Goal: Task Accomplishment & Management: Use online tool/utility

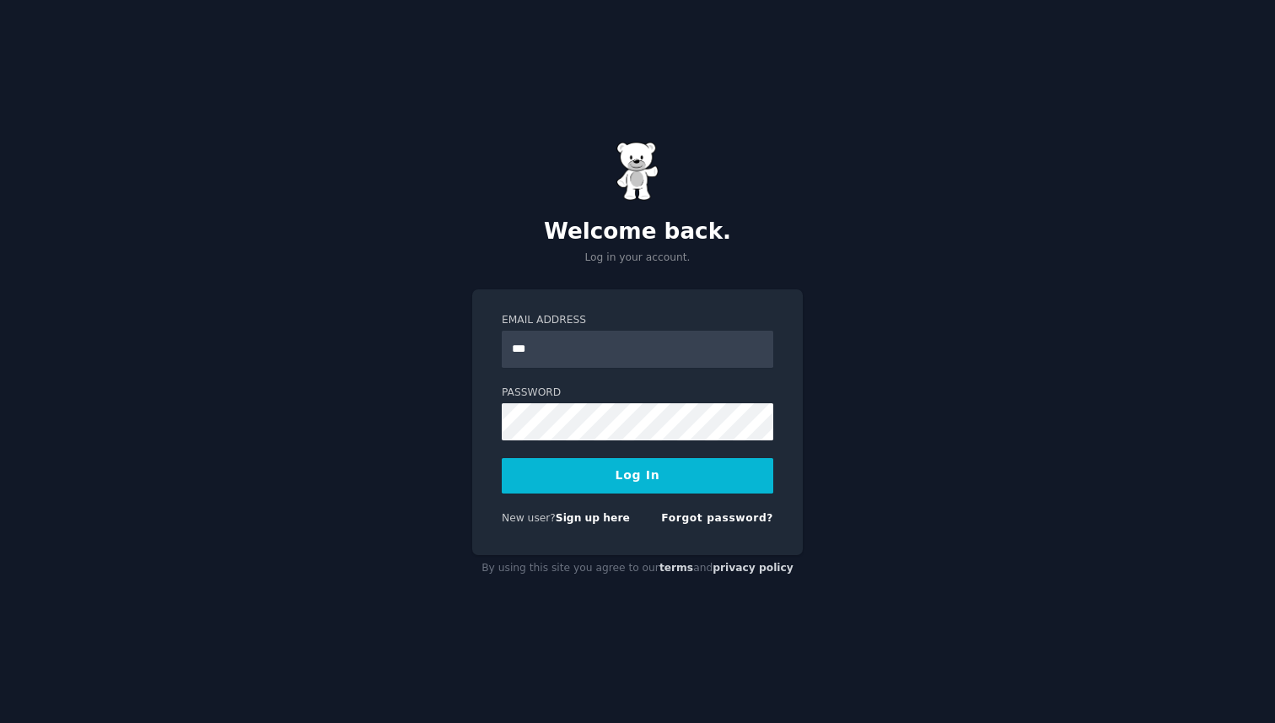
type input "**********"
click at [680, 441] on form "**********" at bounding box center [638, 422] width 272 height 219
click at [502, 458] on button "Log In" at bounding box center [638, 475] width 272 height 35
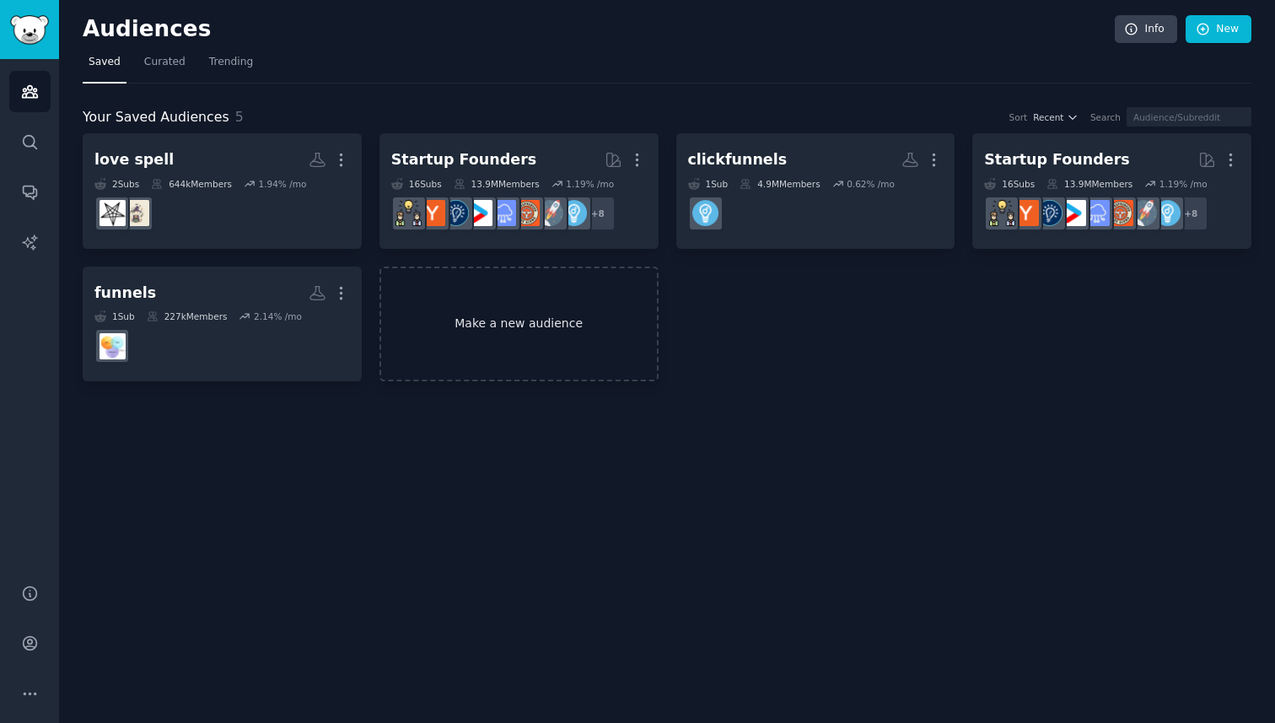
click at [491, 310] on link "Make a new audience" at bounding box center [519, 325] width 279 height 116
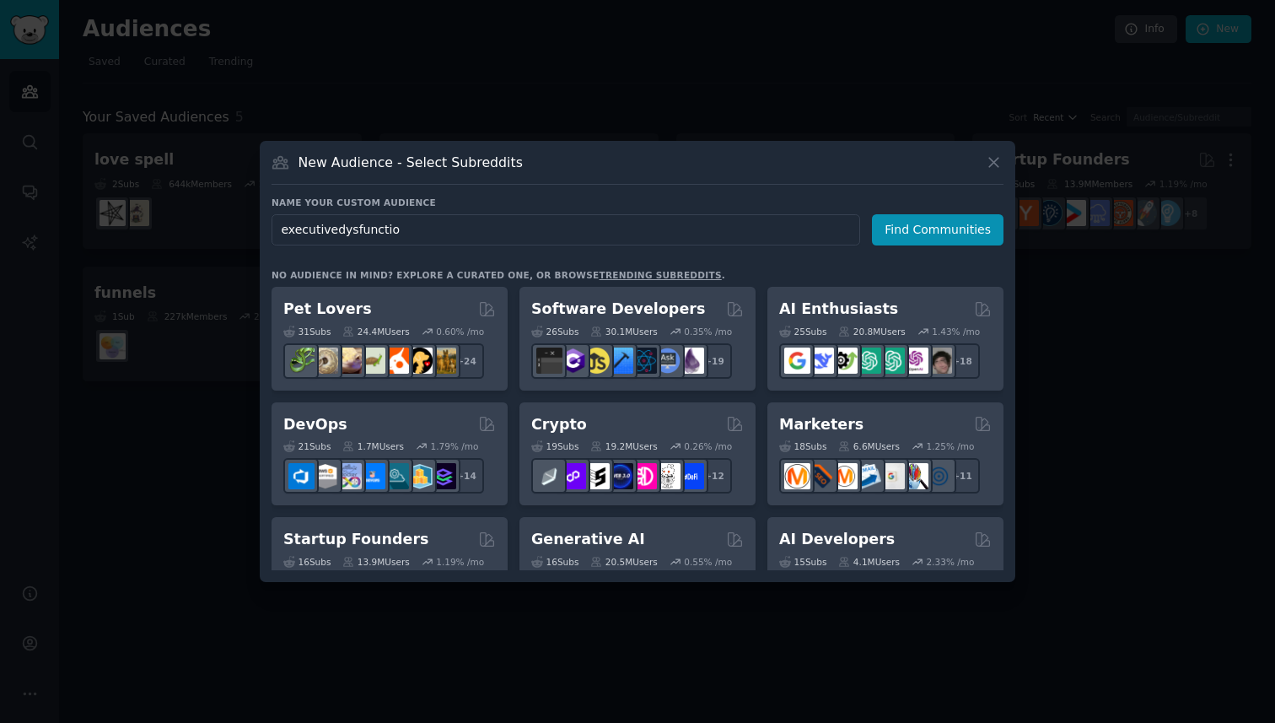
type input "executivedysfunction"
click button "Find Communities" at bounding box center [938, 229] width 132 height 31
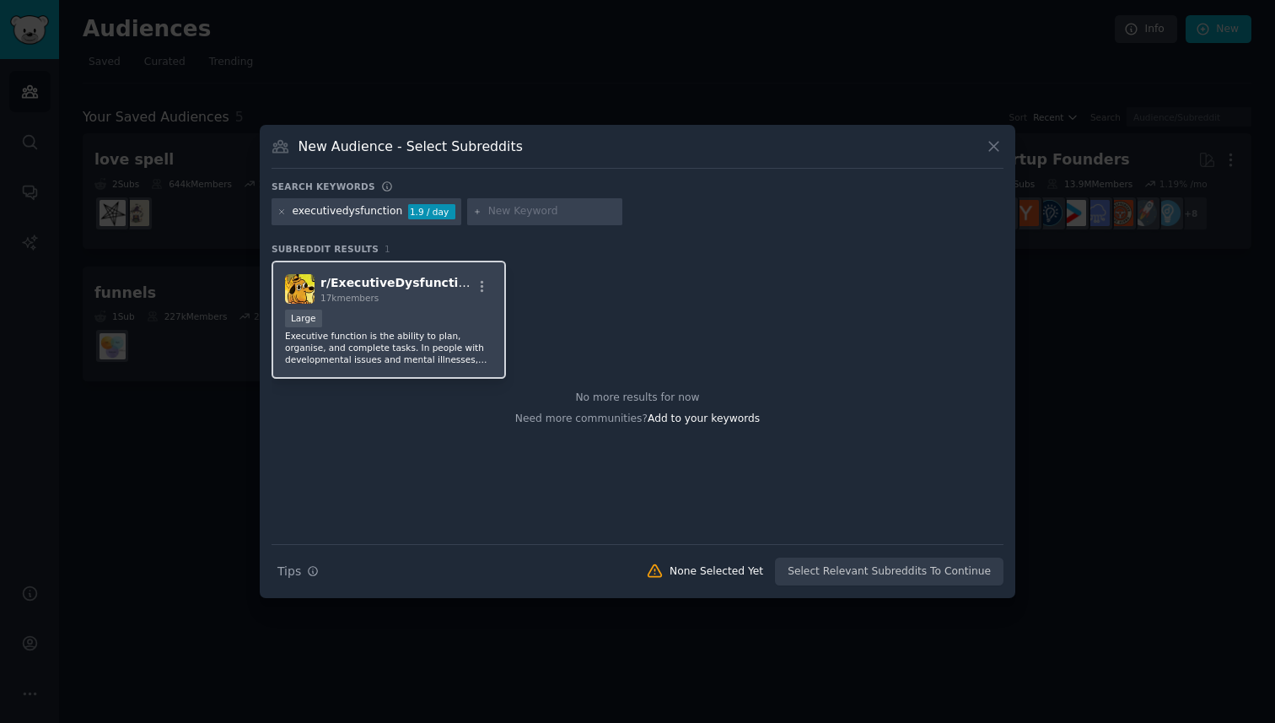
click at [435, 290] on h2 "r/ ExecutiveDysfunction 17k members" at bounding box center [396, 289] width 151 height 30
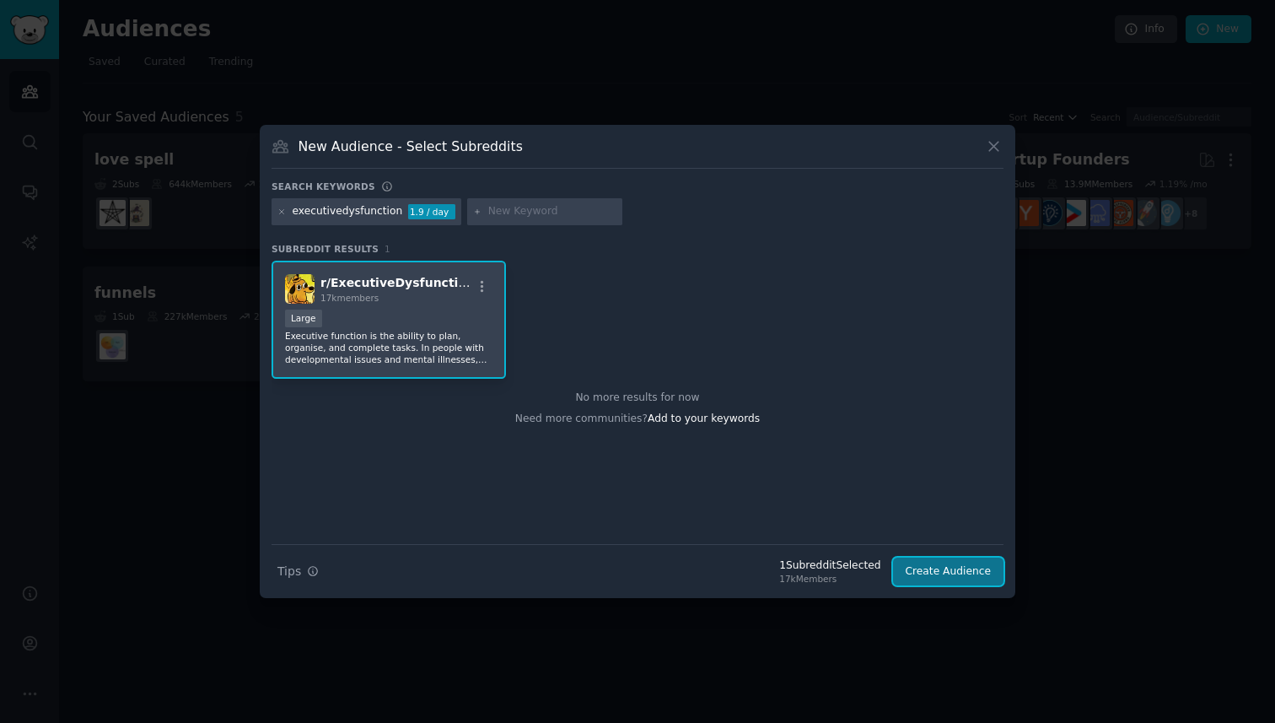
click at [955, 569] on button "Create Audience" at bounding box center [948, 572] width 111 height 29
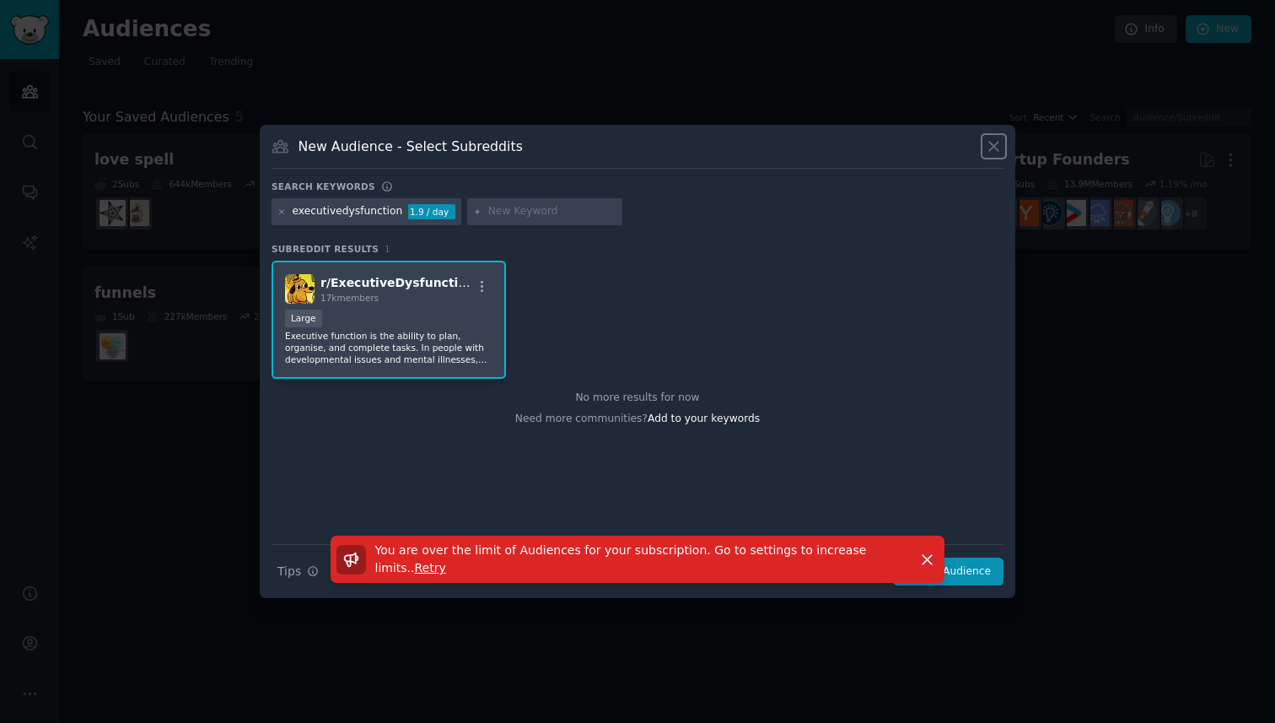
click at [1003, 150] on button at bounding box center [993, 146] width 19 height 19
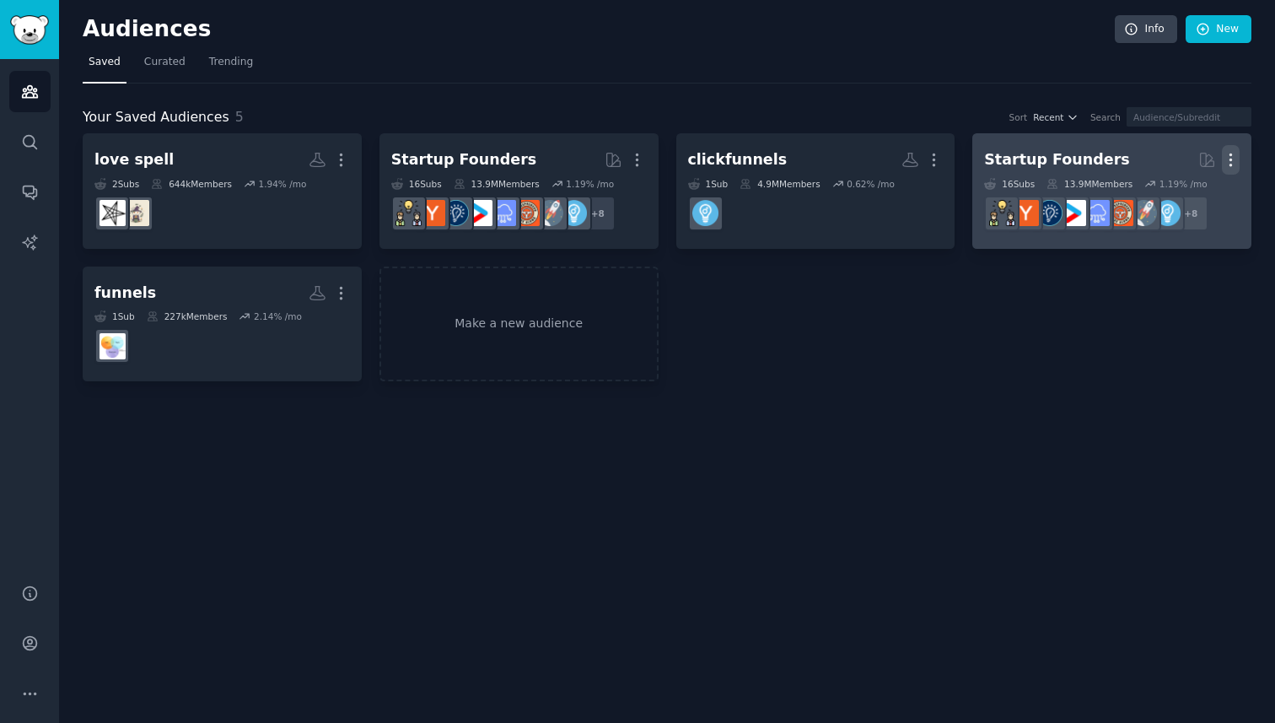
click at [1229, 165] on icon "button" at bounding box center [1231, 160] width 18 height 18
click at [1183, 194] on p "Delete" at bounding box center [1185, 195] width 39 height 18
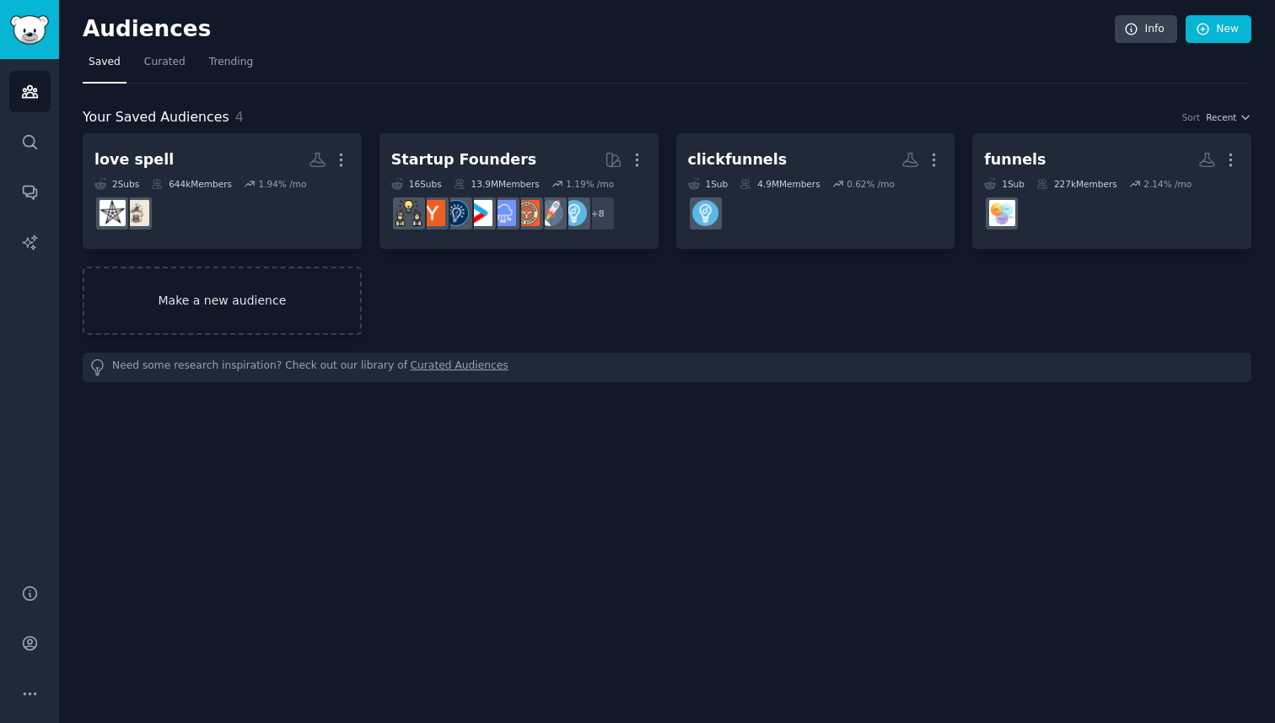
click at [177, 299] on link "Make a new audience" at bounding box center [222, 301] width 279 height 68
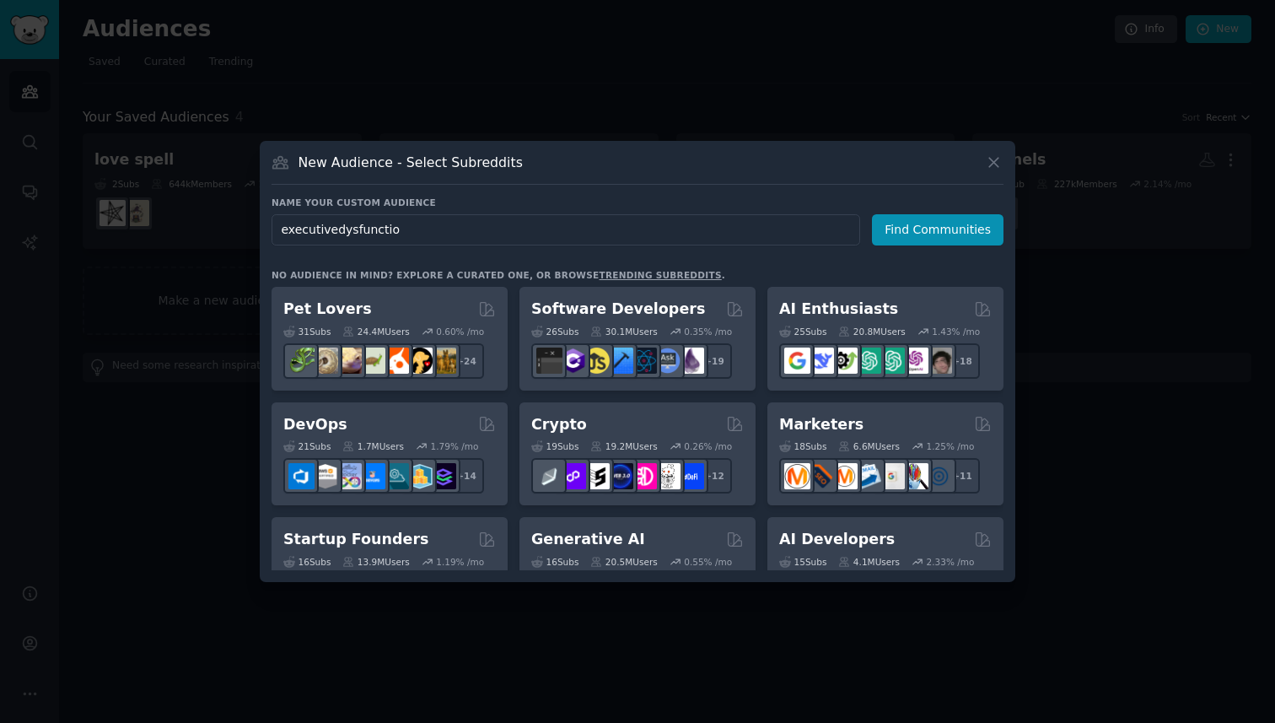
type input "executivedysfunction"
click button "Find Communities" at bounding box center [938, 229] width 132 height 31
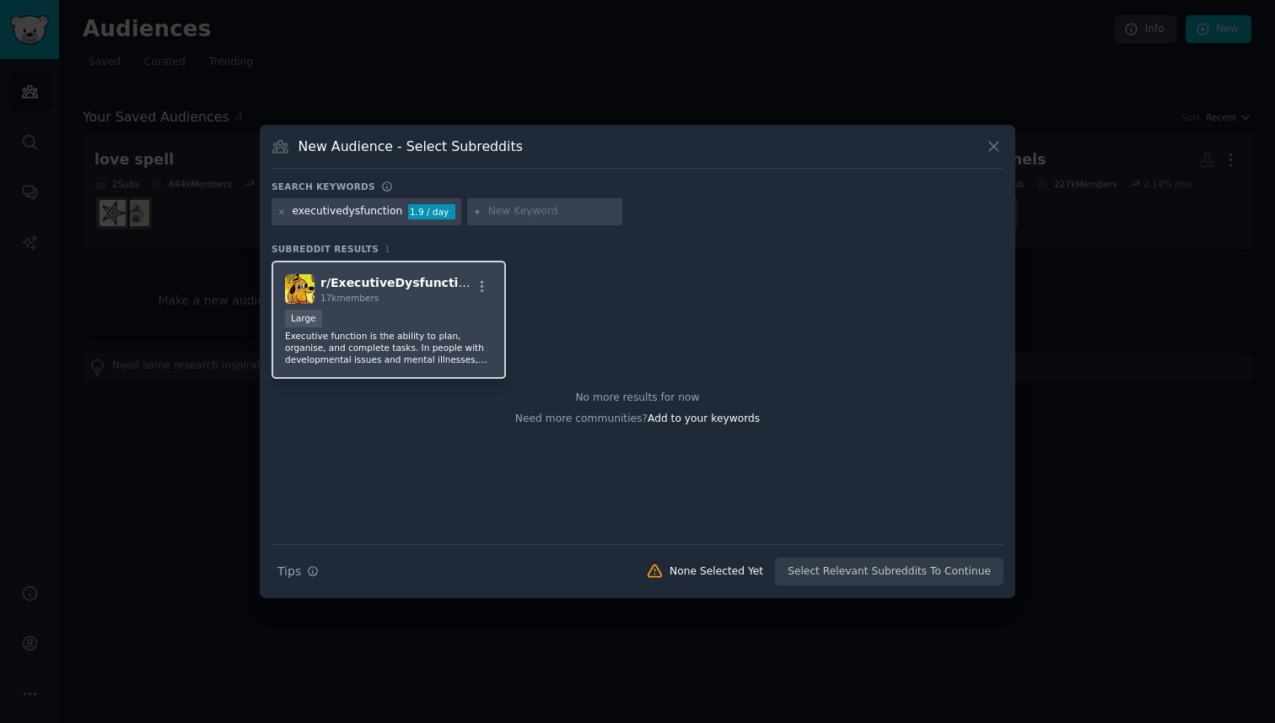
click at [369, 316] on div "Large" at bounding box center [388, 320] width 207 height 21
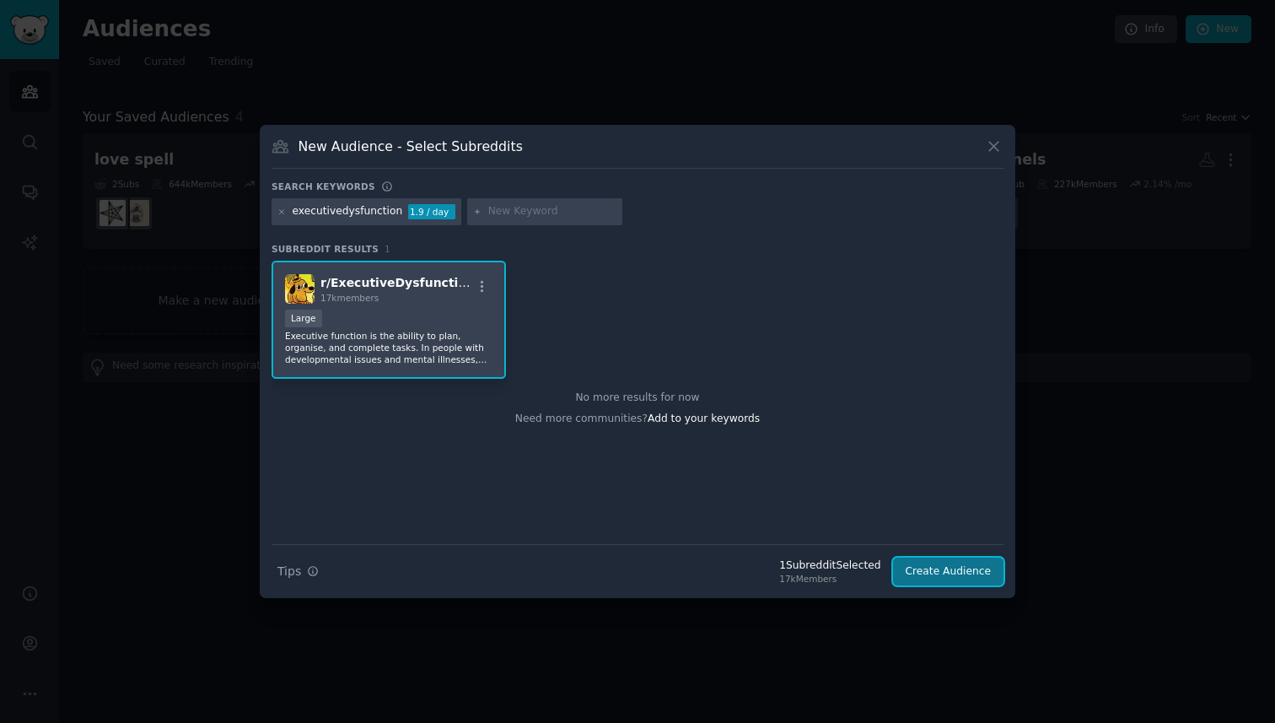
click at [966, 578] on button "Create Audience" at bounding box center [948, 572] width 111 height 29
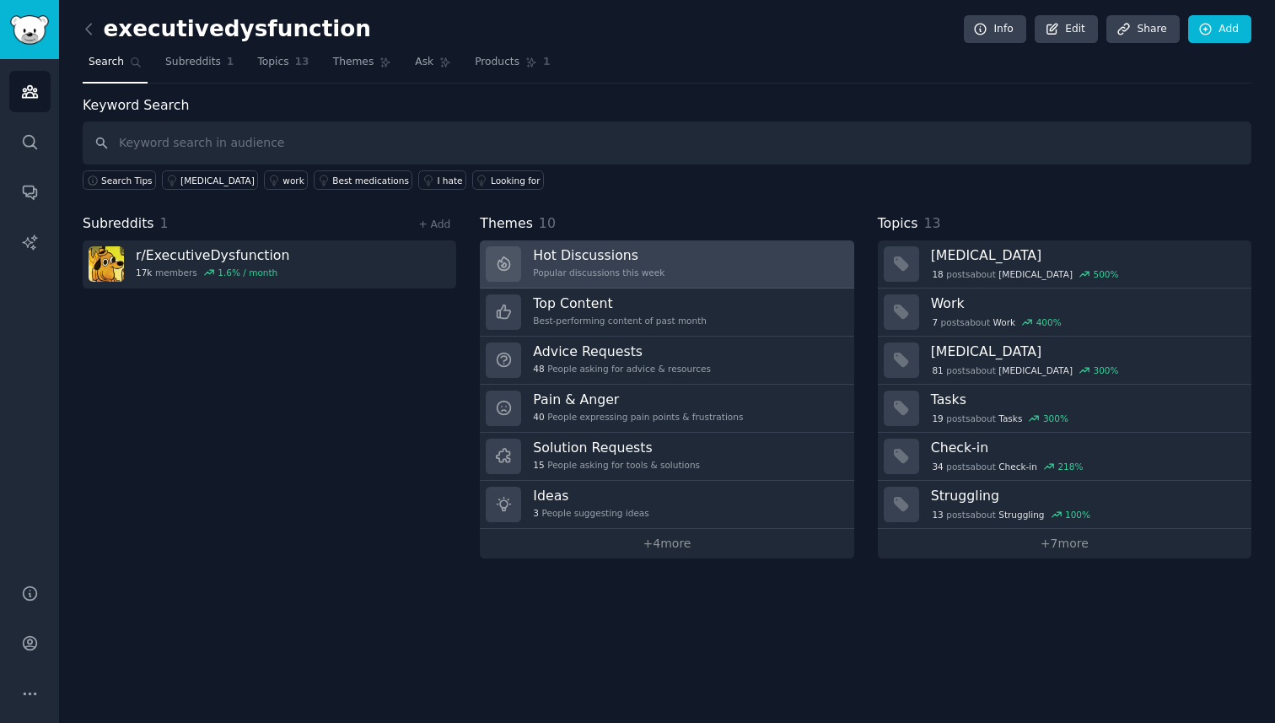
click at [667, 259] on link "Hot Discussions Popular discussions this week" at bounding box center [667, 264] width 374 height 48
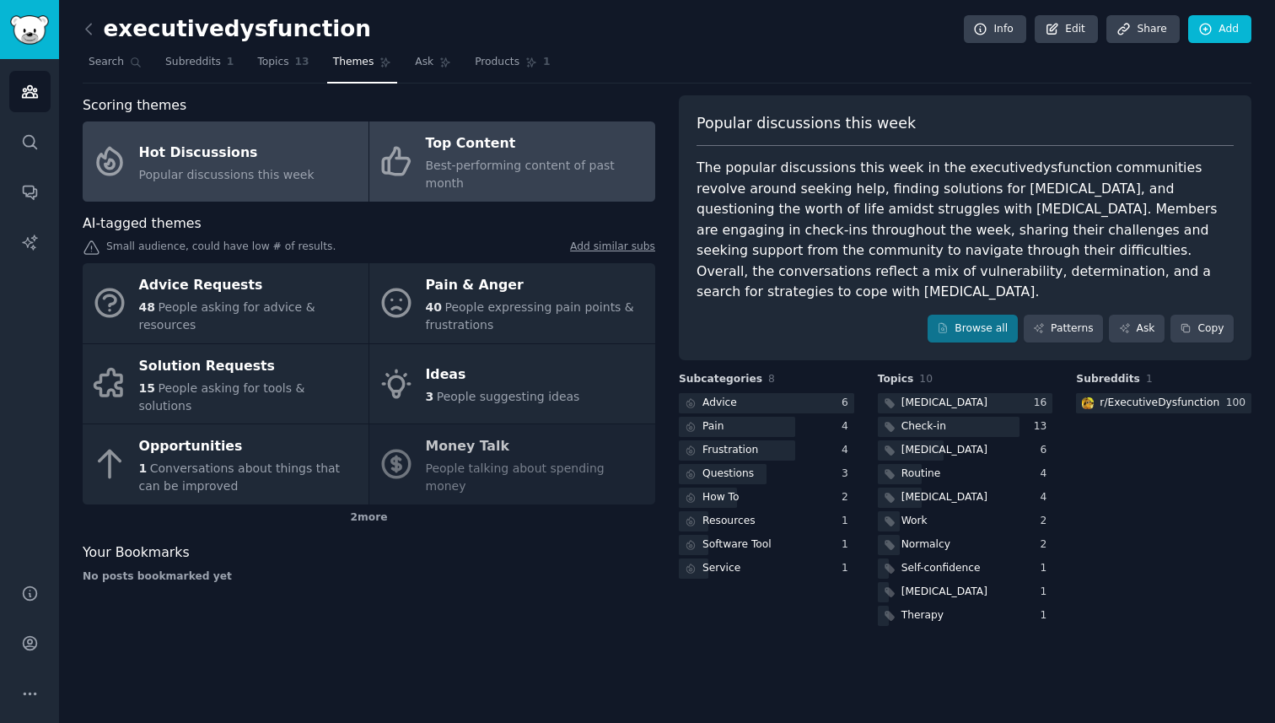
click at [477, 167] on span "Best-performing content of past month" at bounding box center [520, 174] width 189 height 31
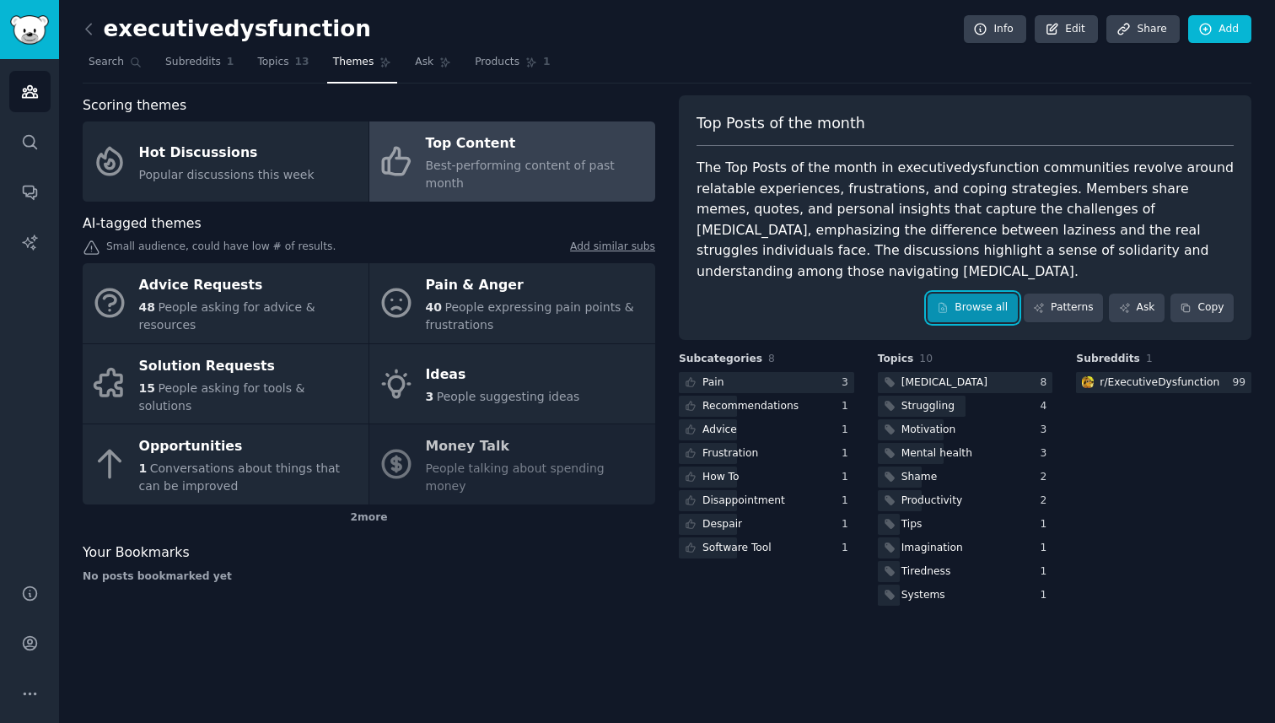
click at [994, 316] on link "Browse all" at bounding box center [973, 308] width 90 height 29
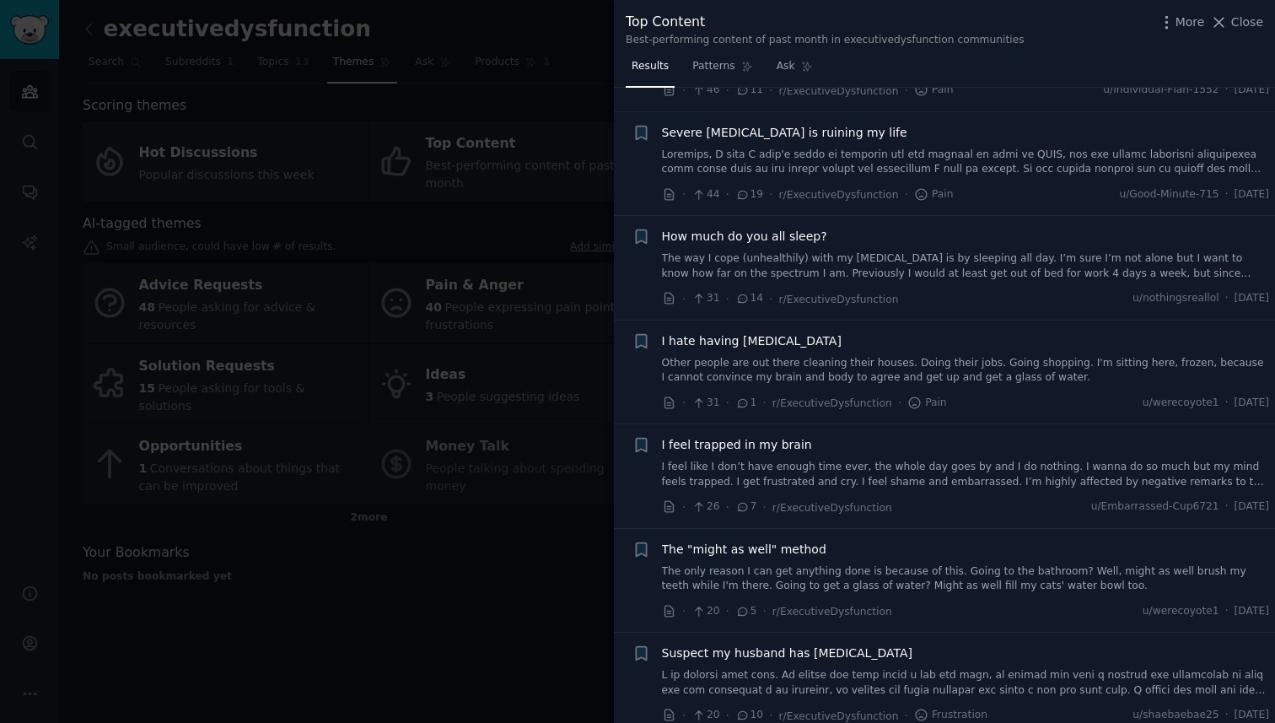
scroll to position [123, 0]
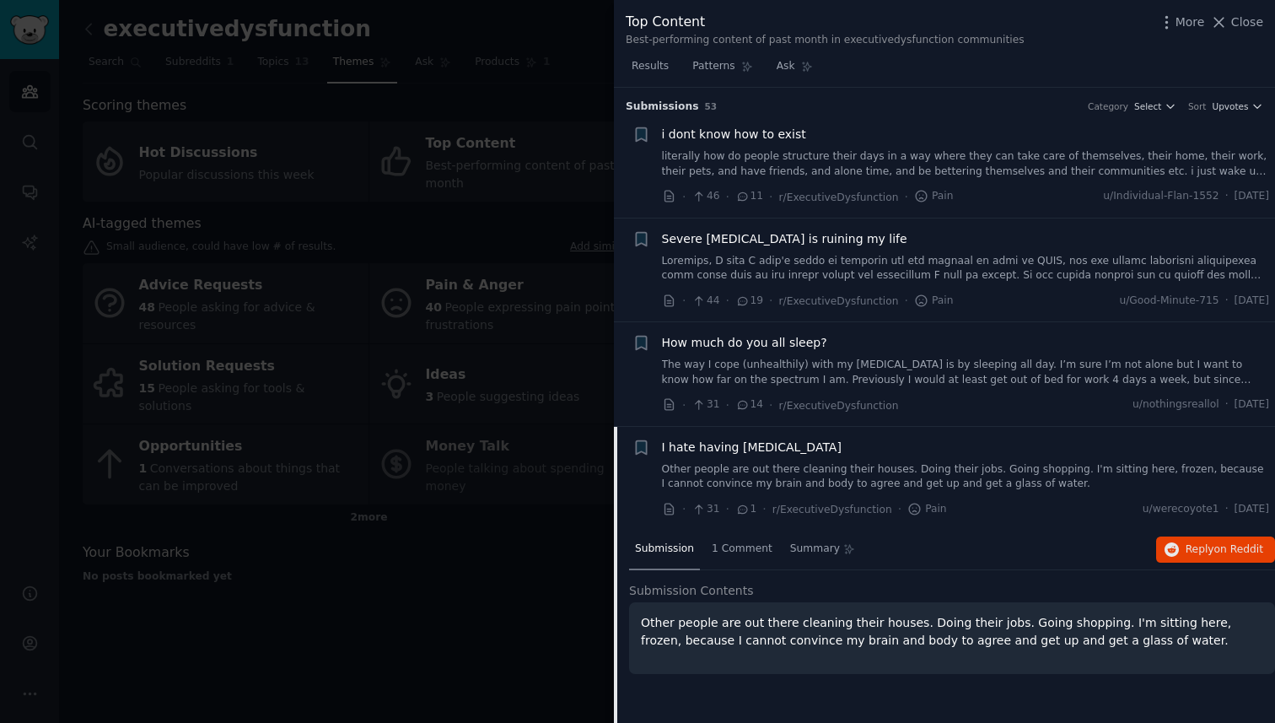
click at [555, 218] on div at bounding box center [637, 361] width 1275 height 723
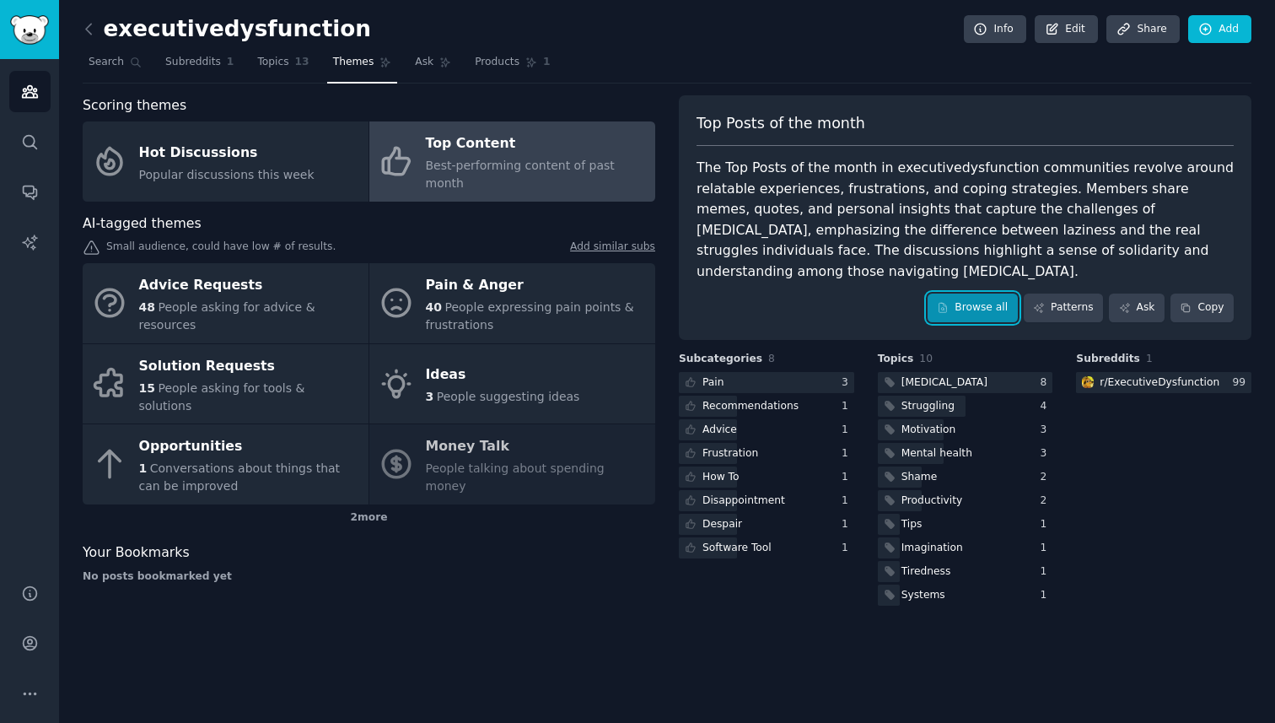
click at [991, 311] on link "Browse all" at bounding box center [973, 308] width 90 height 29
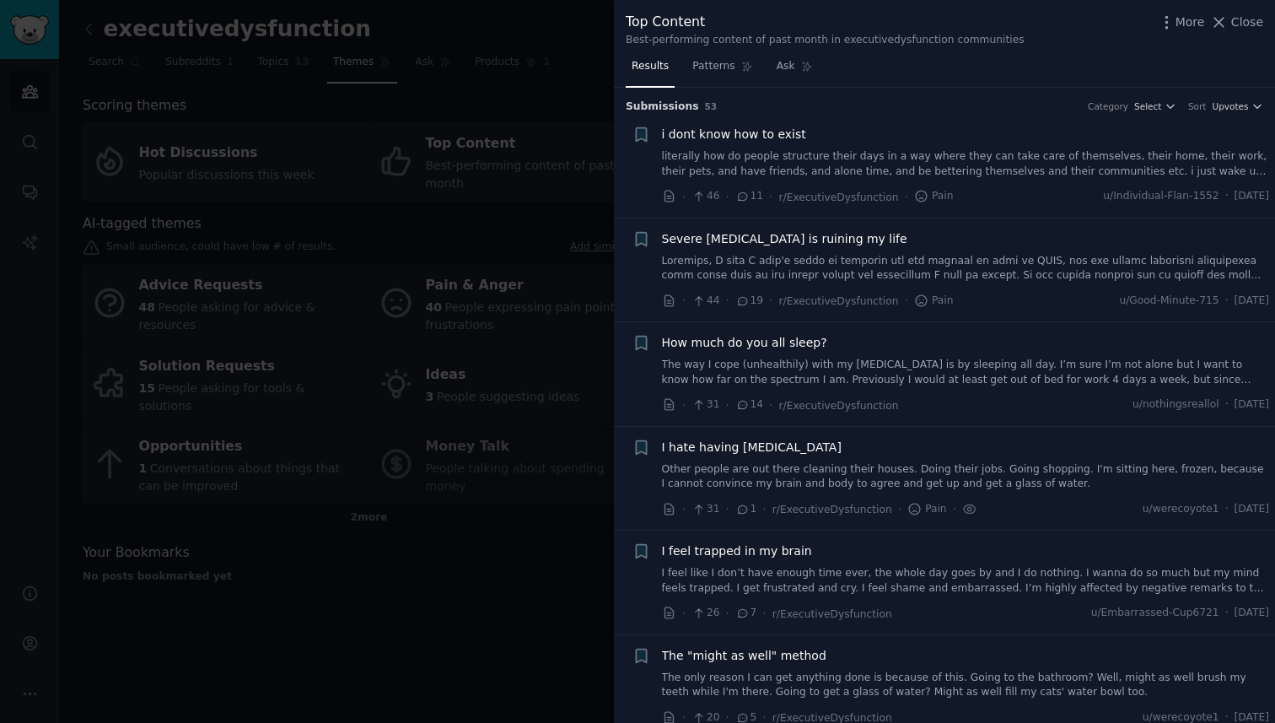
click at [734, 135] on span "i dont know how to exist" at bounding box center [734, 135] width 144 height 18
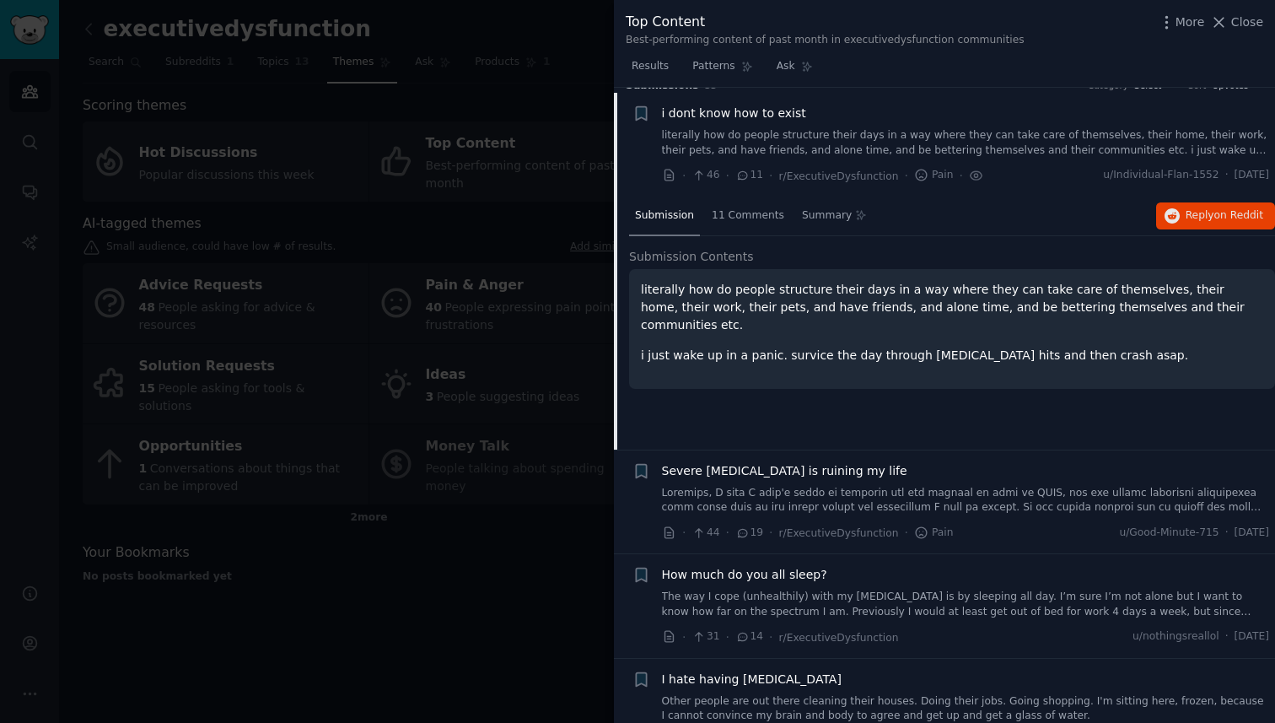
scroll to position [26, 0]
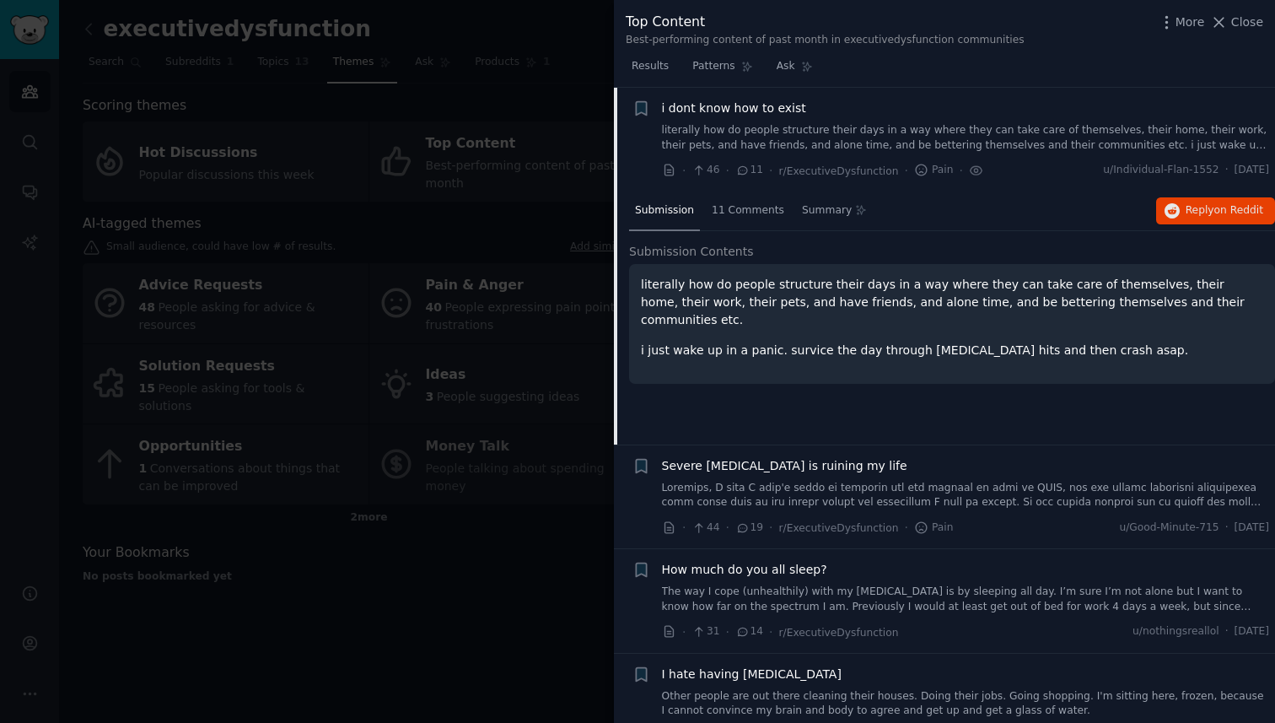
click at [483, 196] on div at bounding box center [637, 361] width 1275 height 723
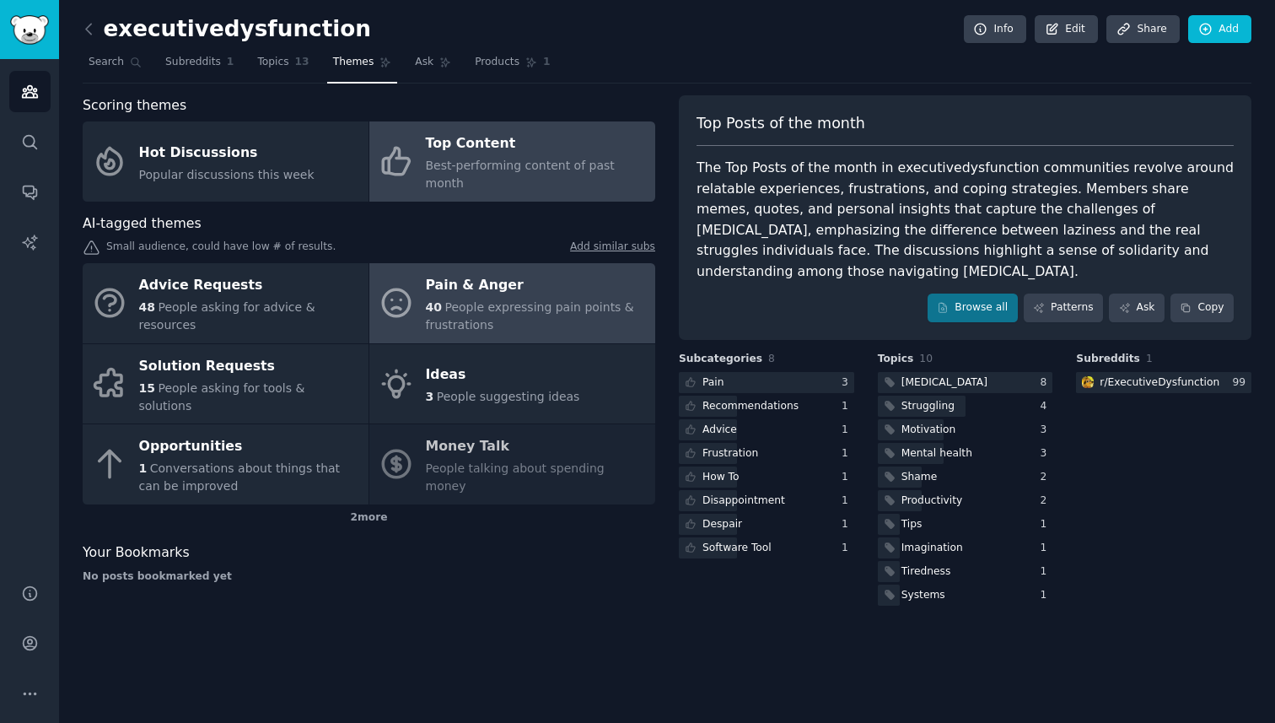
click at [442, 299] on div "40 People expressing pain points & frustrations" at bounding box center [536, 316] width 221 height 35
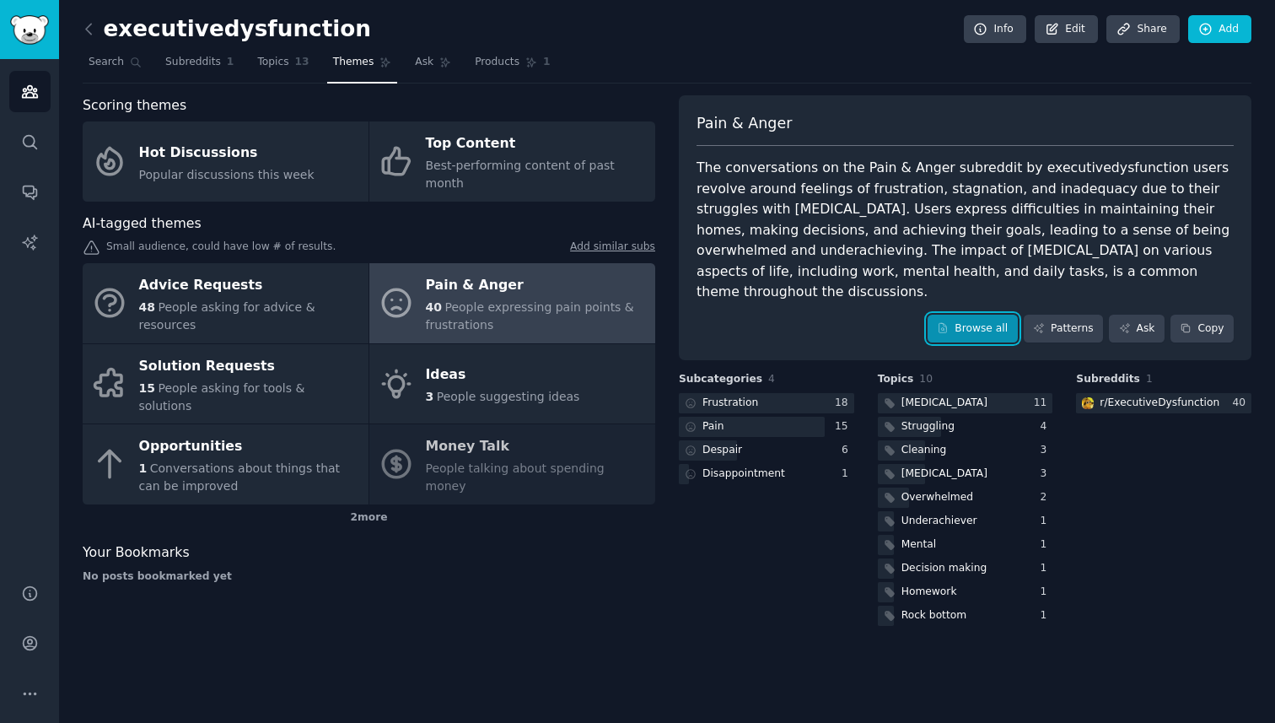
click at [988, 315] on link "Browse all" at bounding box center [973, 329] width 90 height 29
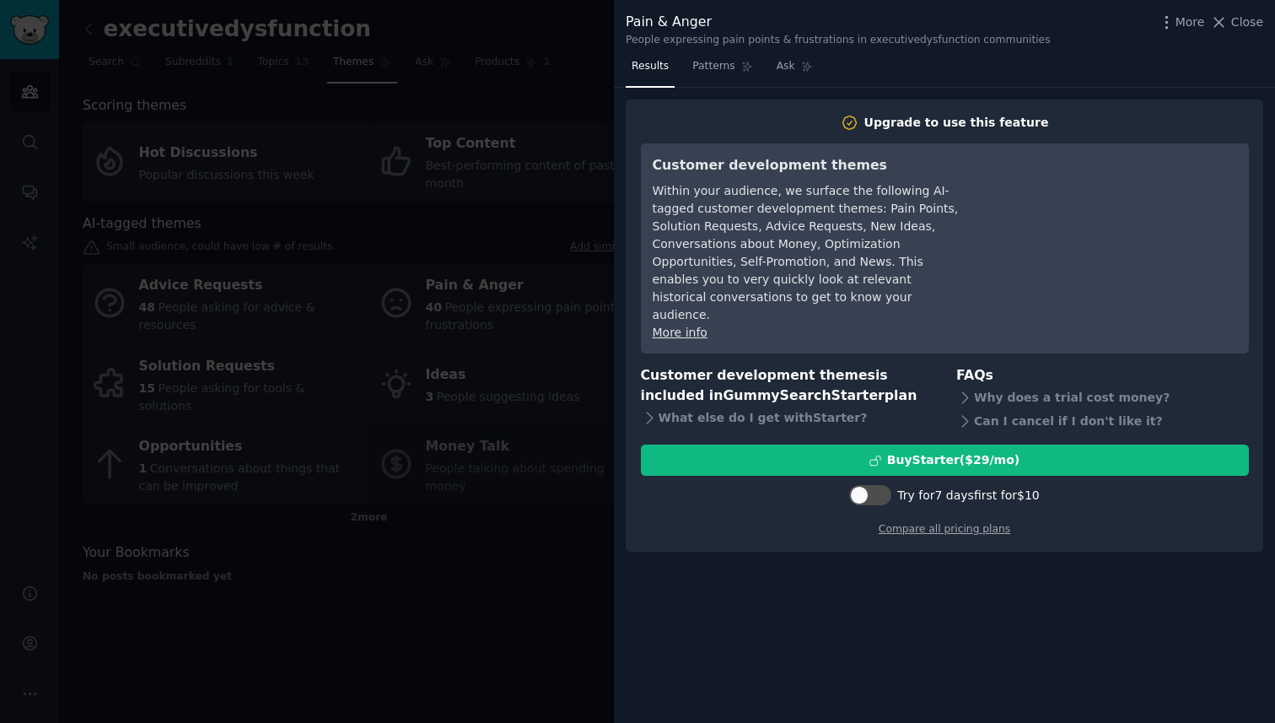
click at [561, 329] on div at bounding box center [637, 361] width 1275 height 723
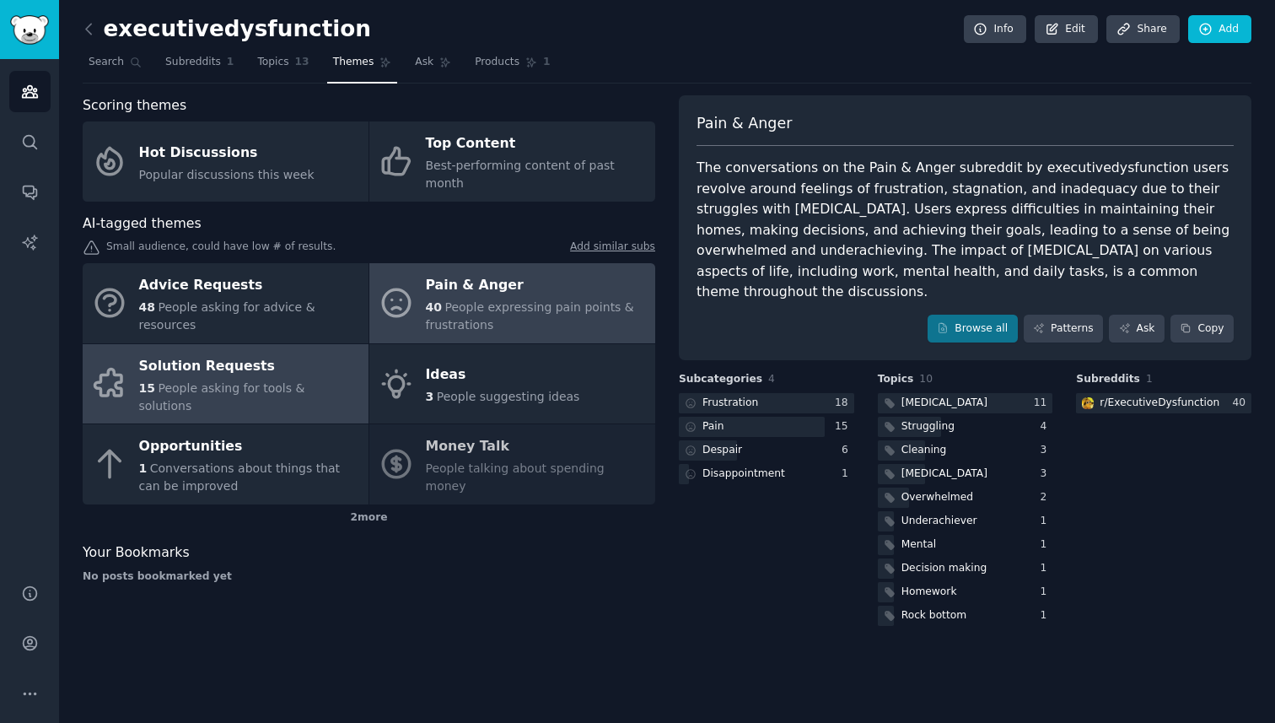
click at [313, 353] on div "Solution Requests" at bounding box center [249, 366] width 221 height 27
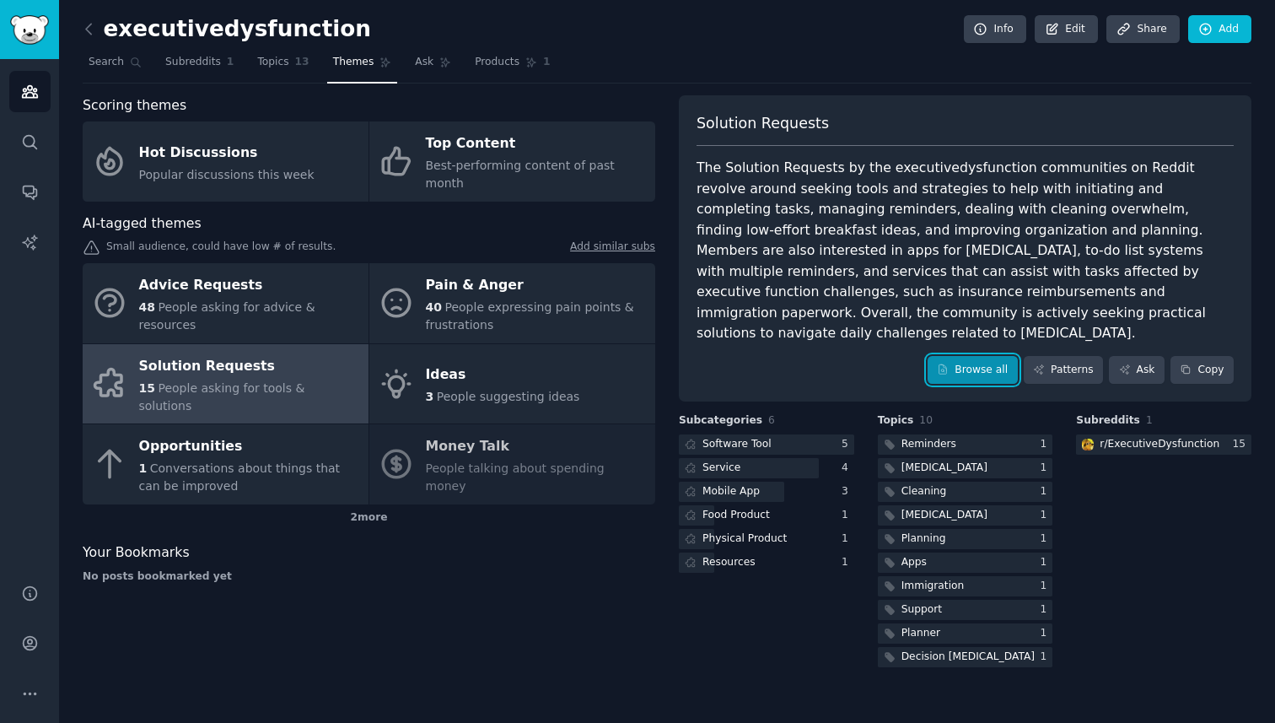
click at [963, 356] on link "Browse all" at bounding box center [973, 370] width 90 height 29
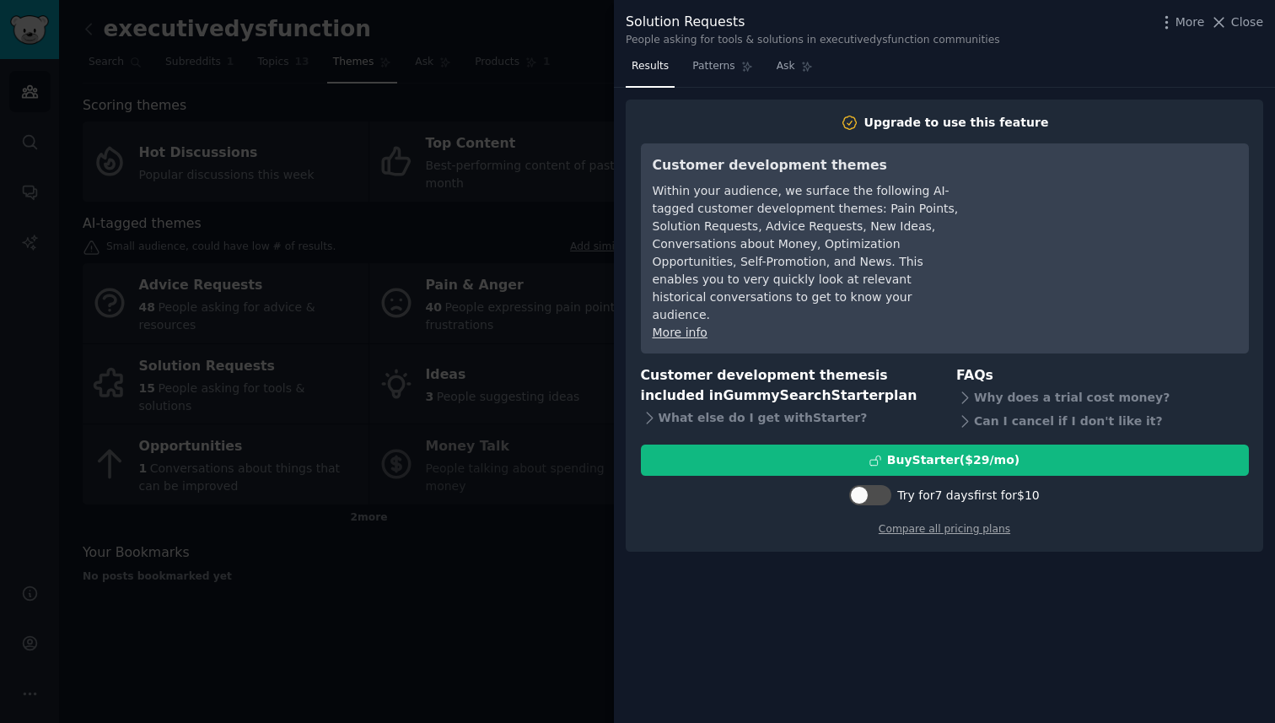
click at [600, 311] on div at bounding box center [637, 361] width 1275 height 723
